Goal: Find specific page/section: Find specific page/section

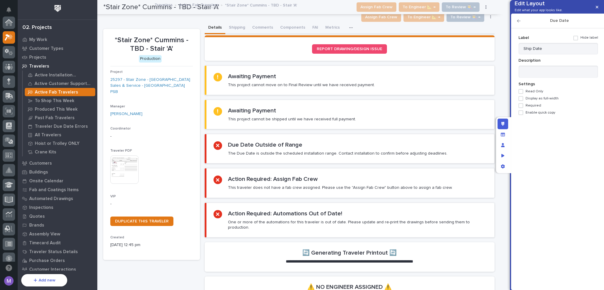
scroll to position [15, 0]
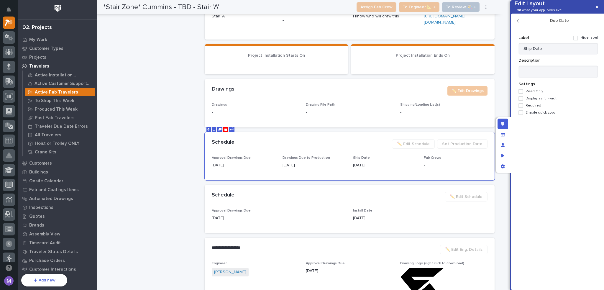
click at [181, 158] on div "*Stair Zone* Cummins - TBD - Stair 'A' Production Project 25297 - Stair Zone - …" at bounding box center [151, 183] width 97 height 1724
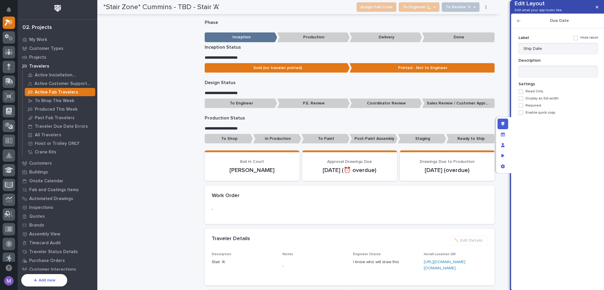
scroll to position [413, 0]
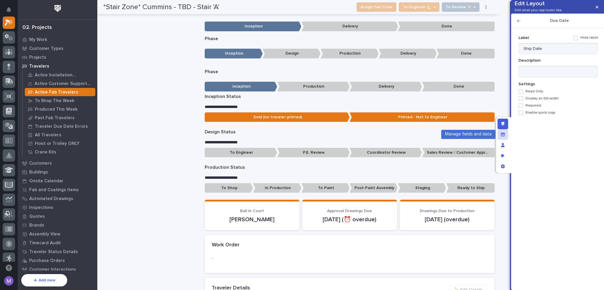
click at [505, 134] on div "Manage fields and data" at bounding box center [502, 134] width 11 height 11
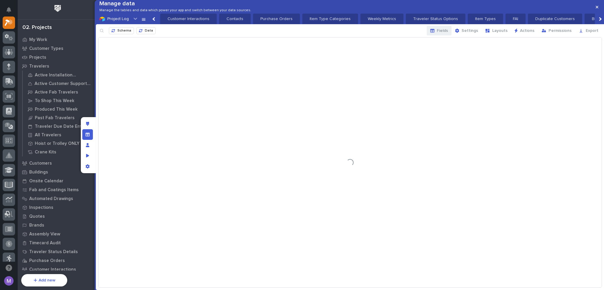
scroll to position [0, 619]
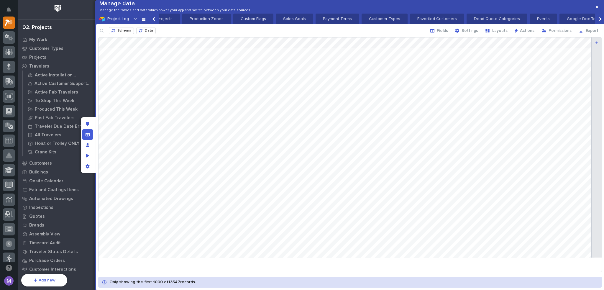
click at [333, 37] on div "Schema Data Fields Settings Layouts Actions Permissions Export" at bounding box center [350, 30] width 508 height 13
click at [351, 37] on div "Schema Data Fields Settings Layouts Actions Permissions Export" at bounding box center [350, 30] width 508 height 13
click at [300, 37] on div "Schema Data Fields Settings Layouts Actions Permissions Export" at bounding box center [350, 30] width 508 height 13
click at [329, 37] on div "Schema Data Fields Settings Layouts Actions Permissions Export" at bounding box center [350, 30] width 508 height 13
click at [88, 137] on div "Manage fields and data" at bounding box center [87, 134] width 11 height 11
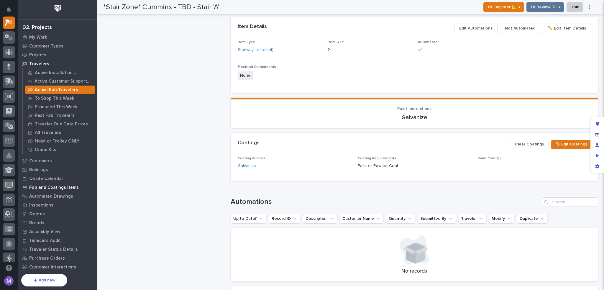
scroll to position [3, 0]
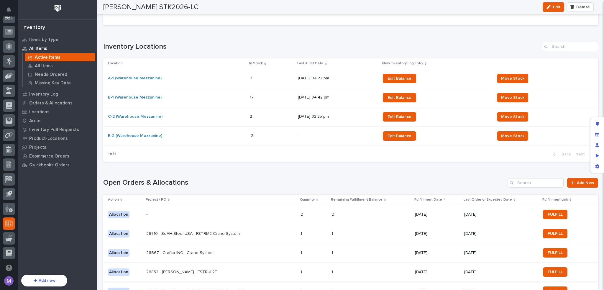
scroll to position [147, 0]
